Goal: Find contact information: Find contact information

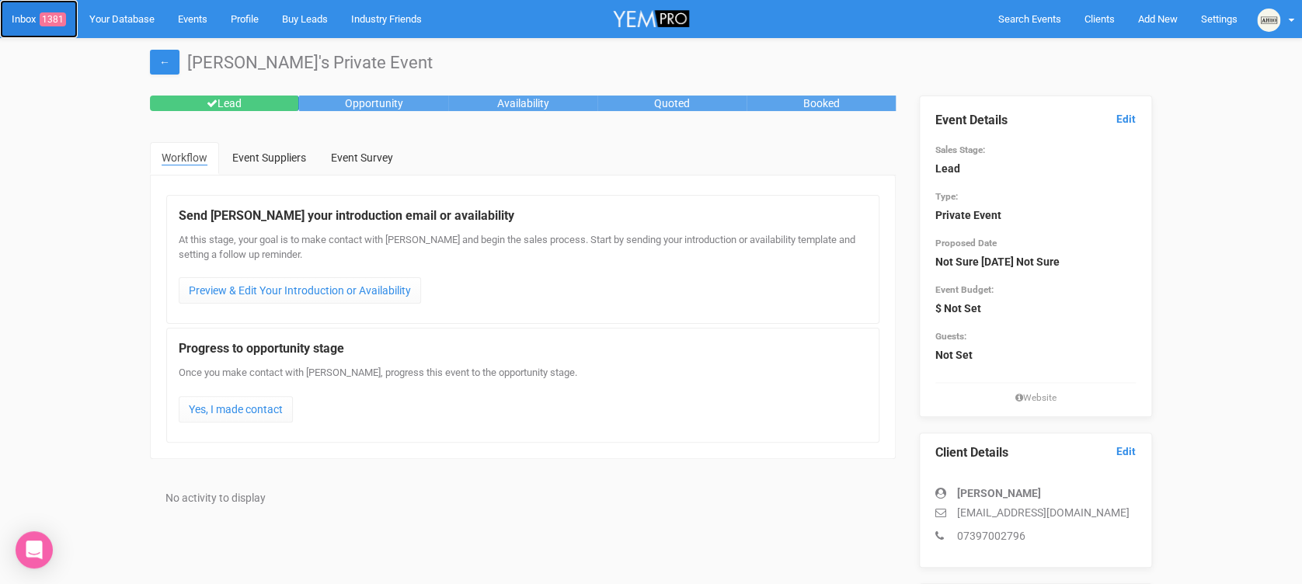
click at [48, 12] on span "1381" at bounding box center [53, 19] width 26 height 14
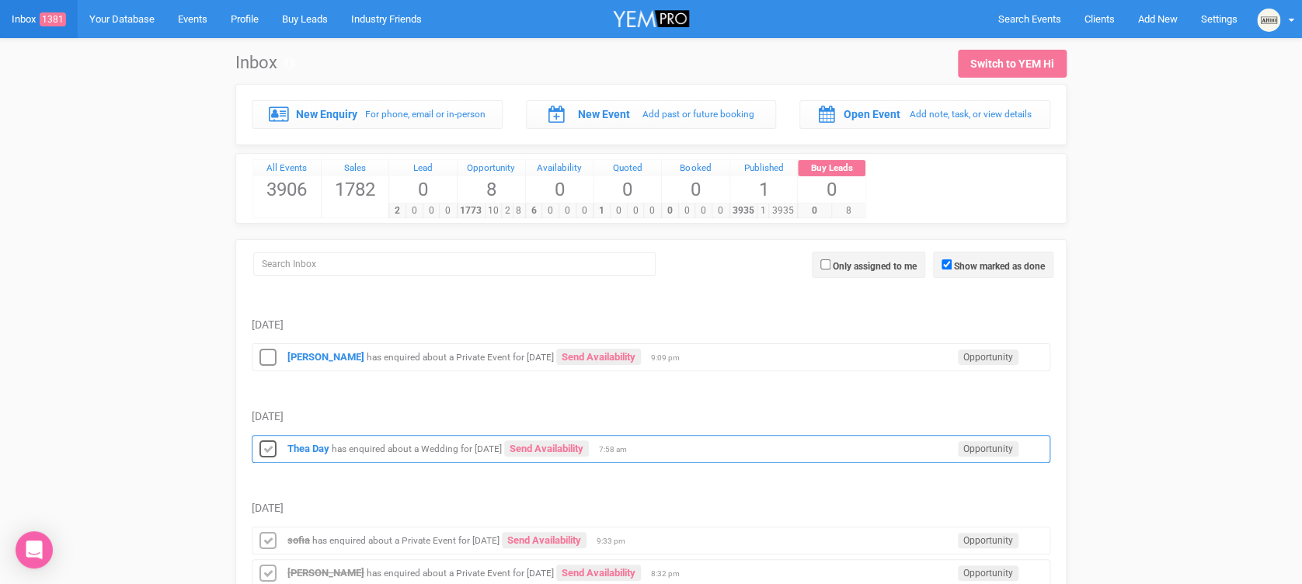
click at [270, 437] on icon at bounding box center [267, 450] width 23 height 20
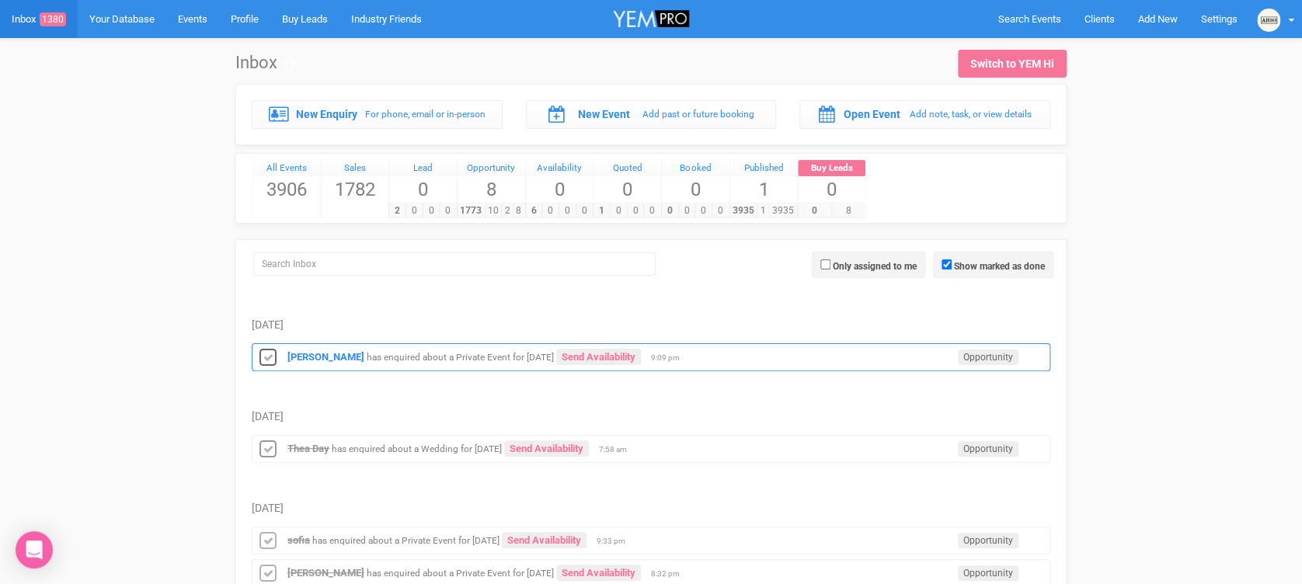
click at [272, 358] on icon at bounding box center [267, 358] width 23 height 20
click at [384, 357] on small "has enquired about a Private Event for [DATE]" at bounding box center [460, 357] width 187 height 11
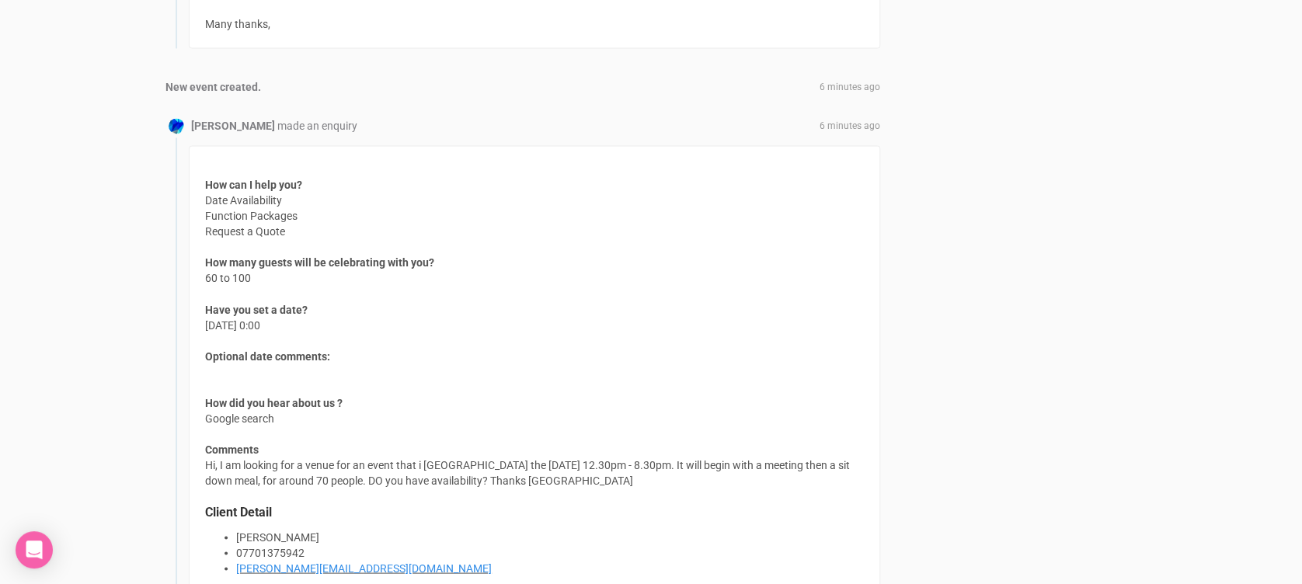
scroll to position [1273, 0]
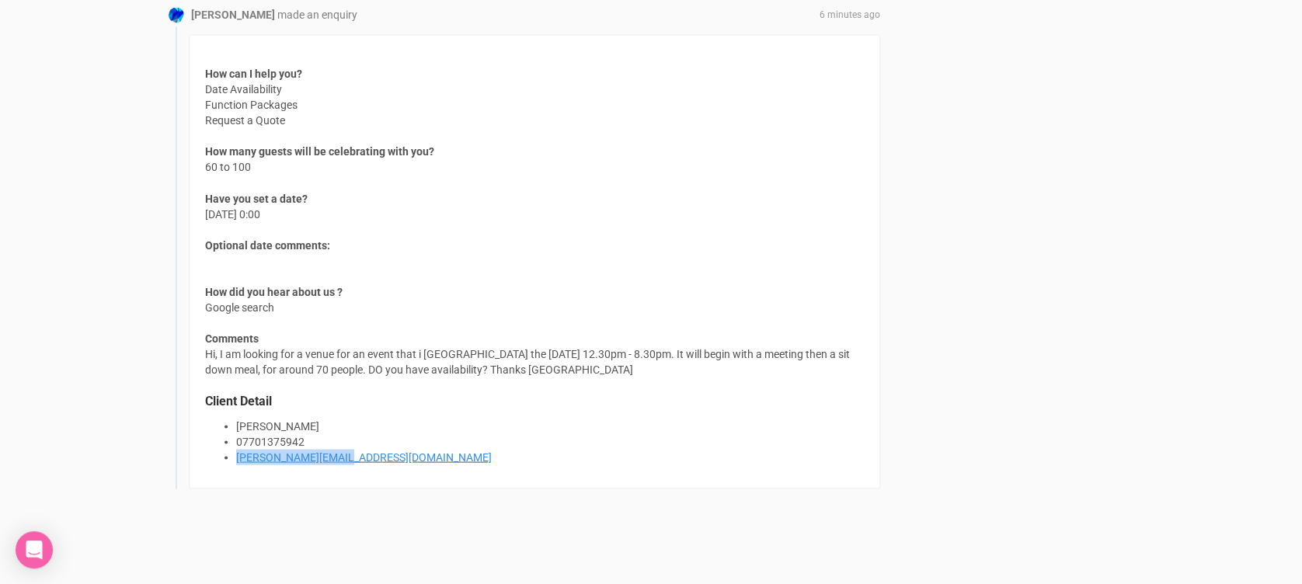
drag, startPoint x: 394, startPoint y: 442, endPoint x: 360, endPoint y: 471, distance: 44.7
click at [360, 437] on div "How can I help you? Date Availability Function Packages Request a Quote How man…" at bounding box center [534, 261] width 691 height 454
copy ul "[PERSON_NAME][EMAIL_ADDRESS][DOMAIN_NAME]"
